Goal: Task Accomplishment & Management: Use online tool/utility

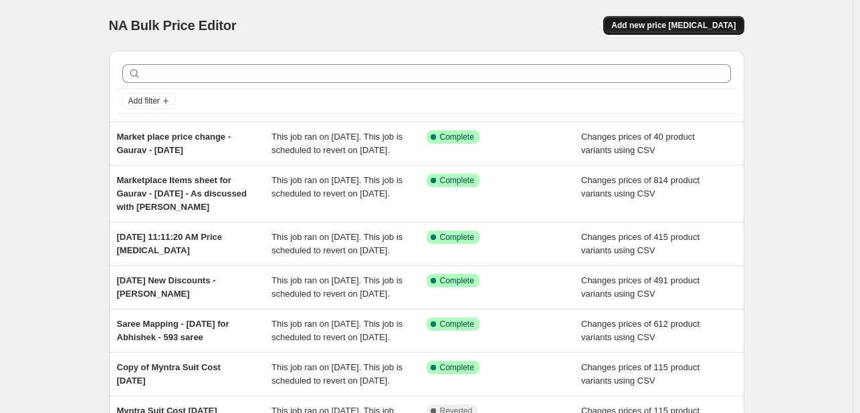
click at [700, 33] on button "Add new price [MEDICAL_DATA]" at bounding box center [673, 25] width 140 height 19
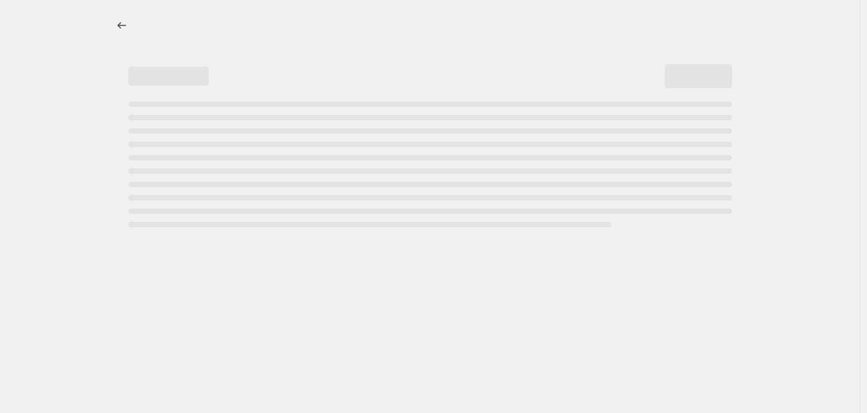
select select "percentage"
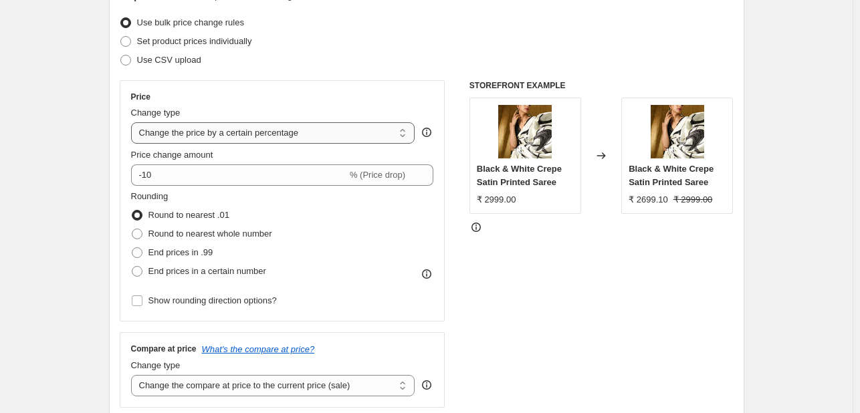
scroll to position [169, 0]
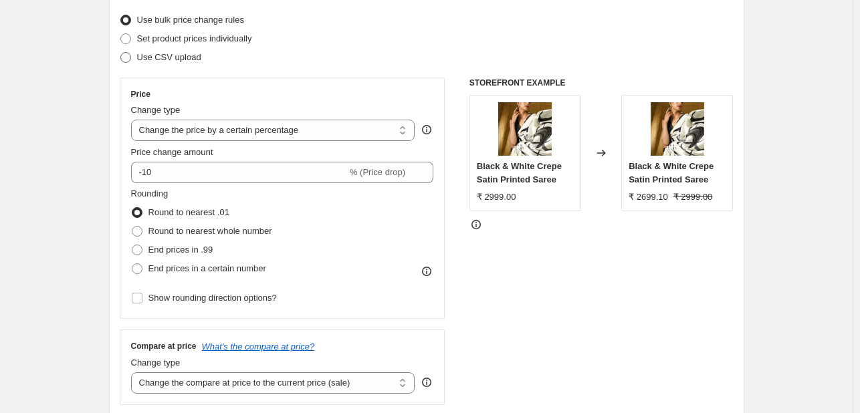
click at [145, 53] on span "Use CSV upload" at bounding box center [169, 57] width 64 height 10
click at [121, 53] on input "Use CSV upload" at bounding box center [120, 52] width 1 height 1
radio input "true"
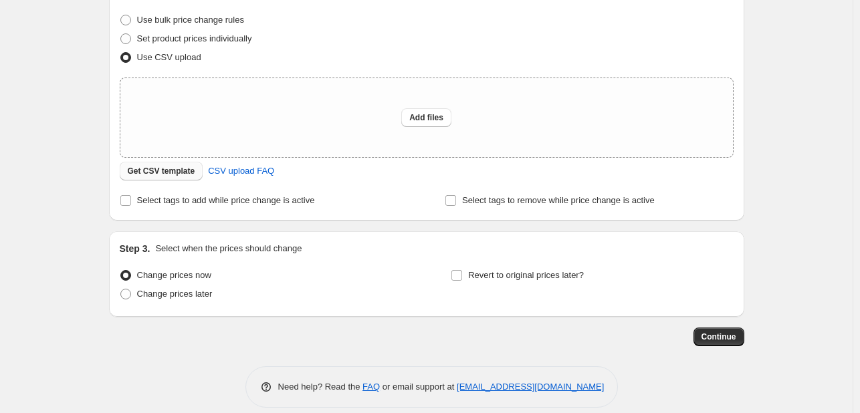
click at [169, 178] on button "Get CSV template" at bounding box center [162, 171] width 84 height 19
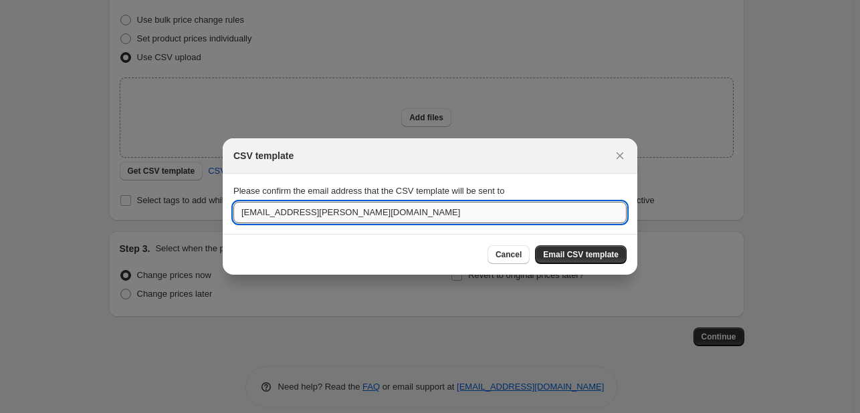
click at [297, 211] on input "[EMAIL_ADDRESS][PERSON_NAME][DOMAIN_NAME]" at bounding box center [429, 212] width 393 height 21
type input "[EMAIL_ADDRESS][PERSON_NAME][DOMAIN_NAME]"
click at [597, 247] on button "Email CSV template" at bounding box center [581, 254] width 92 height 19
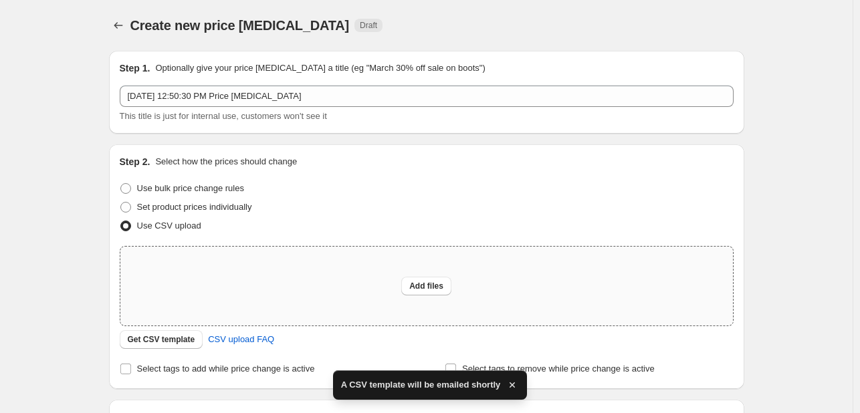
scroll to position [169, 0]
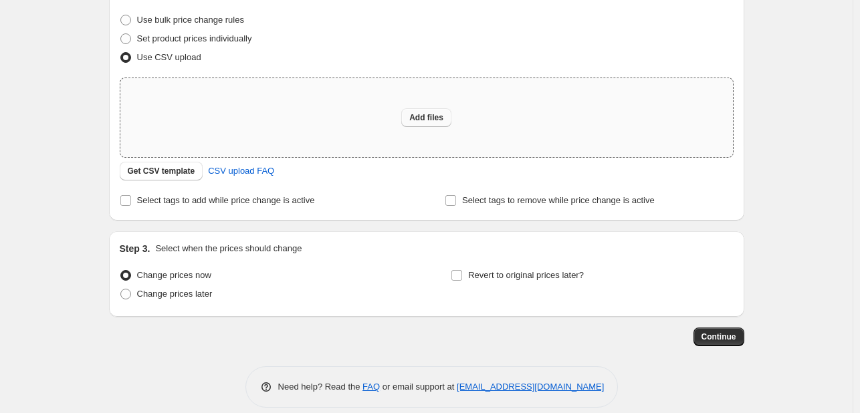
click at [425, 124] on button "Add files" at bounding box center [426, 117] width 50 height 19
type input "C:\fakepath\[DATE] - Myntra & Nykaa Selling price matching - csv_template_user_…"
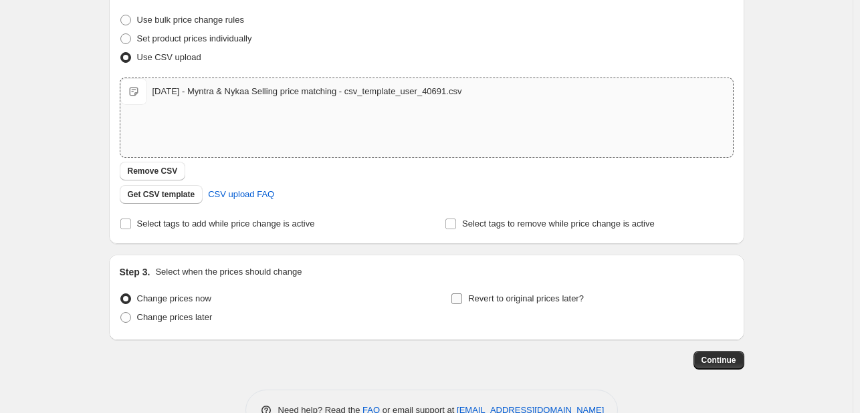
click at [512, 298] on span "Revert to original prices later?" at bounding box center [526, 299] width 116 height 10
click at [462, 298] on input "Revert to original prices later?" at bounding box center [456, 299] width 11 height 11
checkbox input "true"
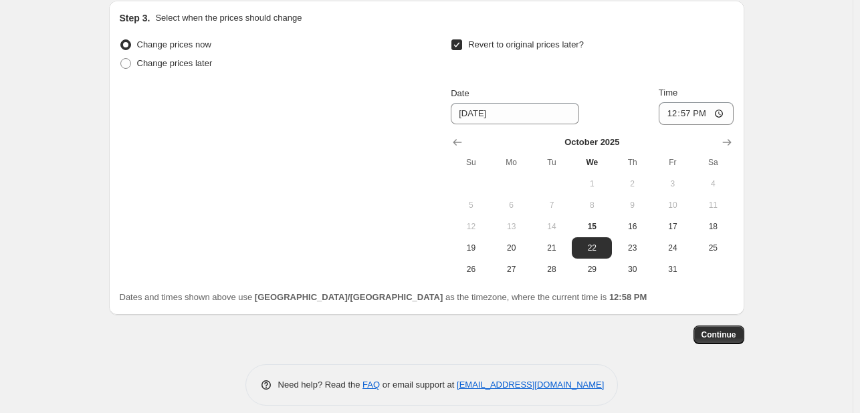
scroll to position [435, 0]
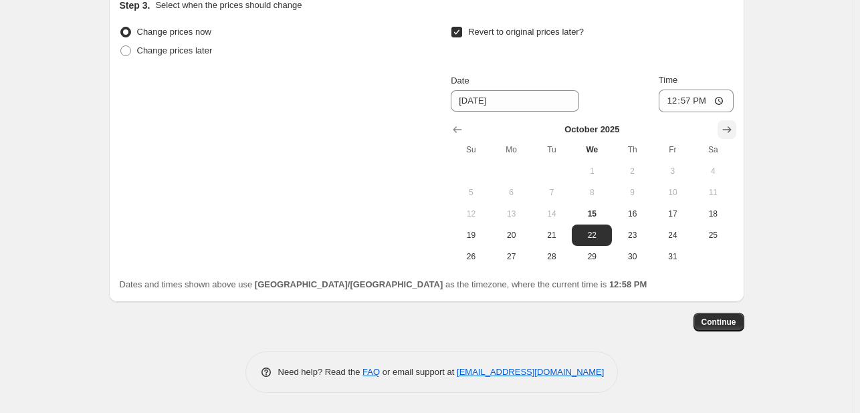
click at [730, 128] on icon "Show next month, November 2025" at bounding box center [726, 129] width 13 height 13
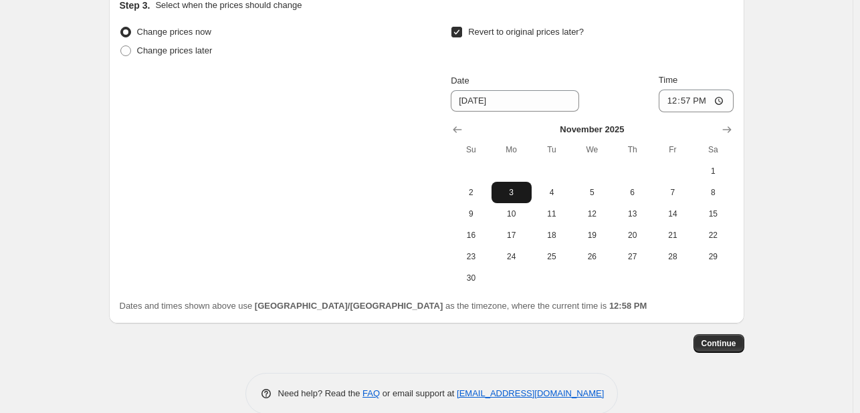
click at [523, 193] on span "3" at bounding box center [511, 192] width 29 height 11
type input "[DATE]"
click at [725, 348] on span "Continue" at bounding box center [719, 343] width 35 height 11
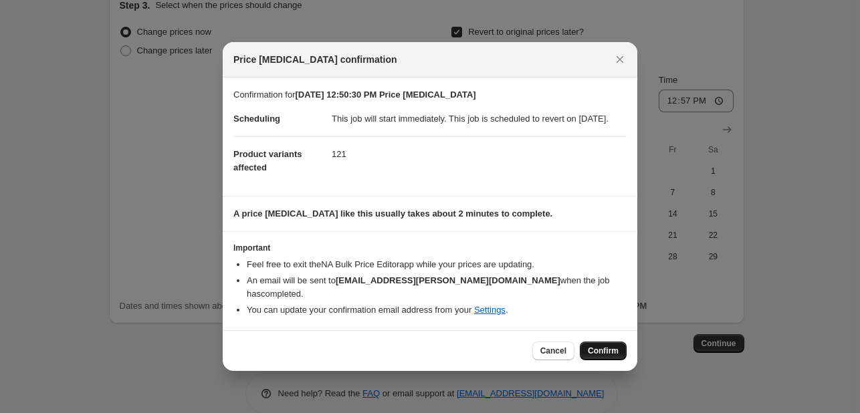
click at [593, 349] on span "Confirm" at bounding box center [603, 351] width 31 height 11
